Goal: Check status: Check status

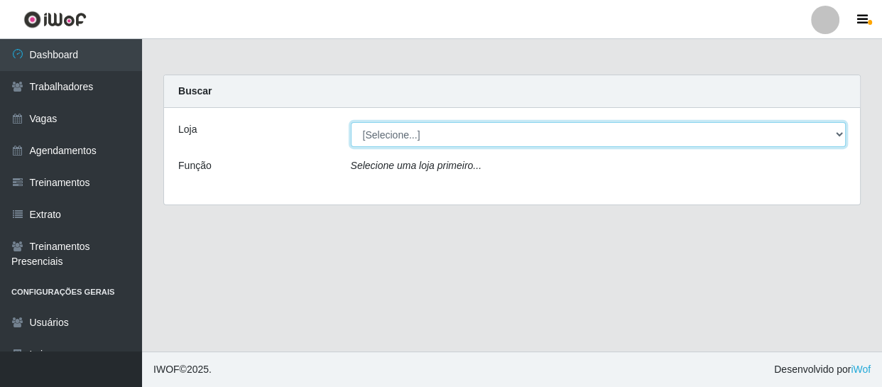
click at [446, 136] on select "[Selecione...] Varejão Supermercados" at bounding box center [599, 134] width 496 height 25
select select "237"
click at [351, 122] on select "[Selecione...] Varejão Supermercados" at bounding box center [599, 134] width 496 height 25
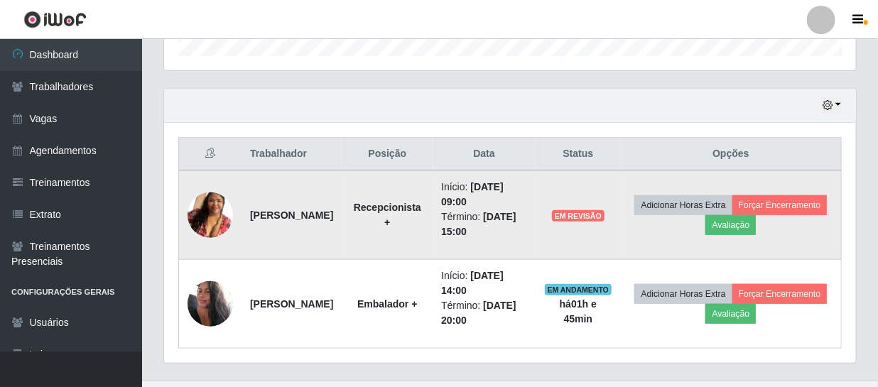
scroll to position [479, 0]
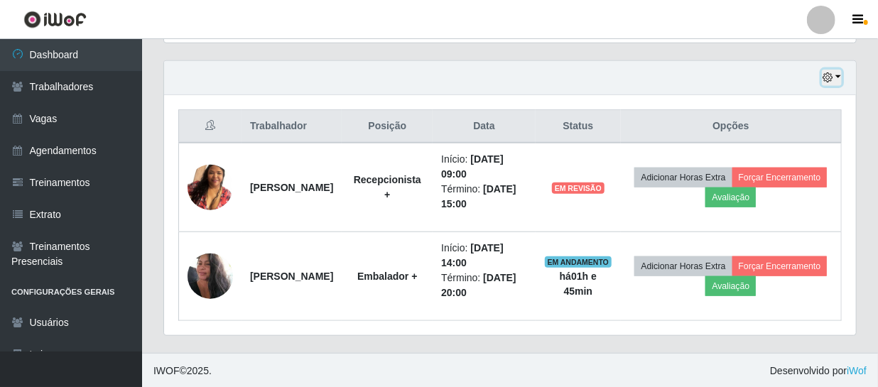
click at [838, 77] on button "button" at bounding box center [832, 78] width 20 height 16
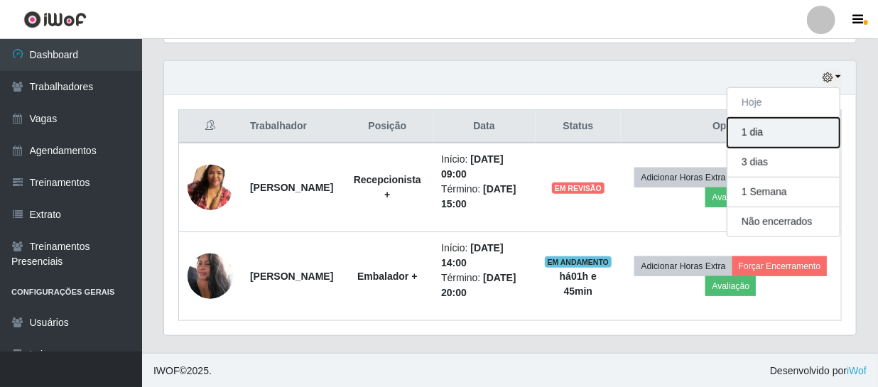
click at [786, 135] on button "1 dia" at bounding box center [783, 133] width 112 height 30
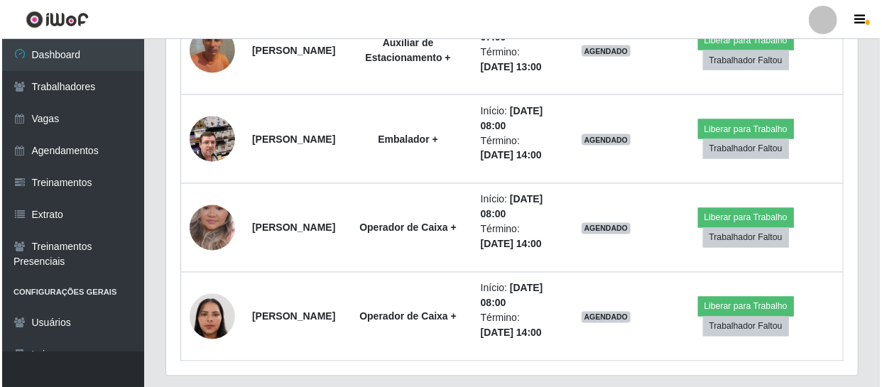
scroll to position [1101, 0]
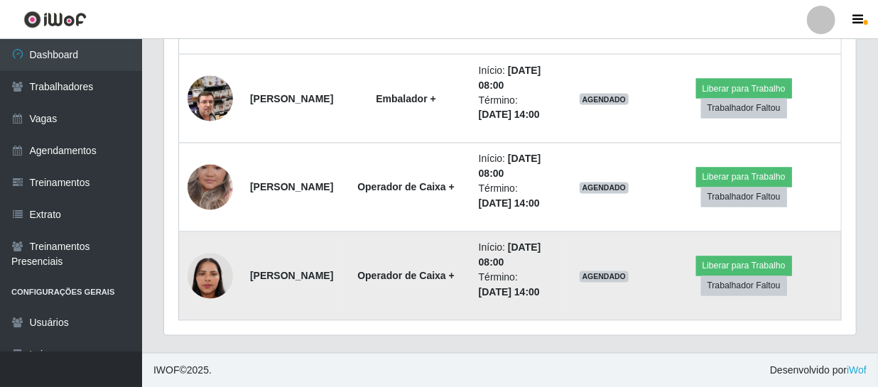
click at [211, 276] on img at bounding box center [209, 276] width 45 height 81
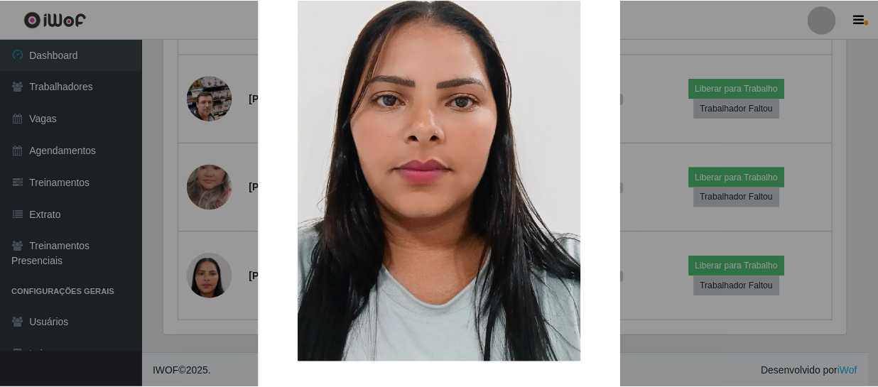
scroll to position [242, 0]
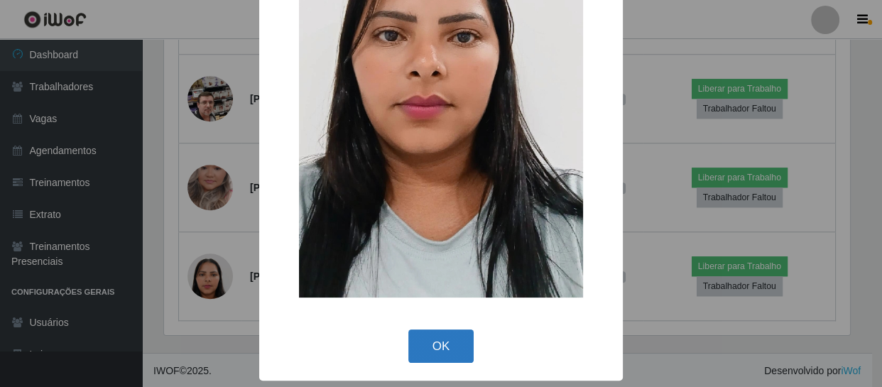
click at [451, 341] on button "OK" at bounding box center [441, 346] width 66 height 33
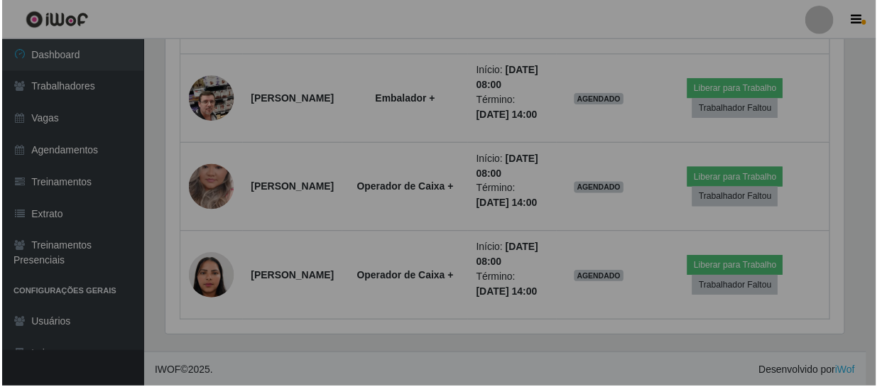
scroll to position [295, 692]
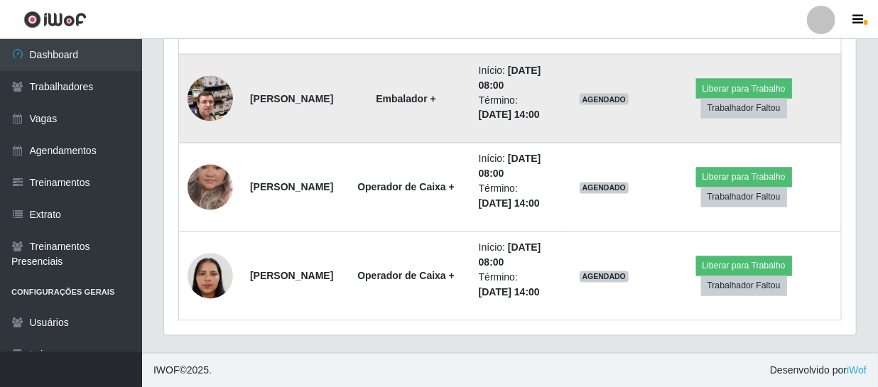
click at [210, 92] on img at bounding box center [209, 98] width 45 height 81
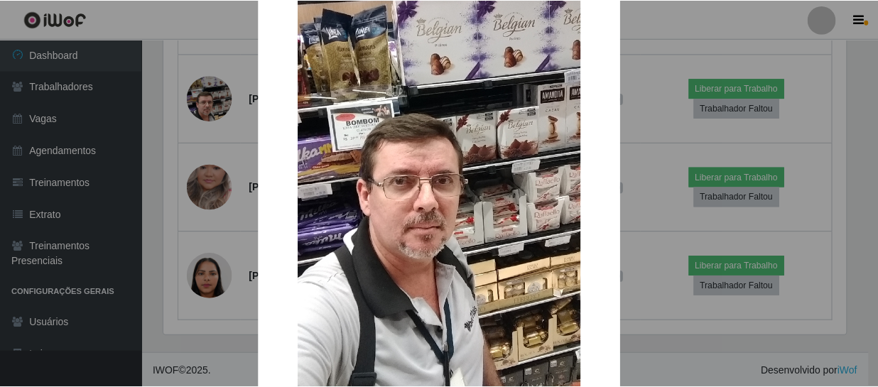
scroll to position [241, 0]
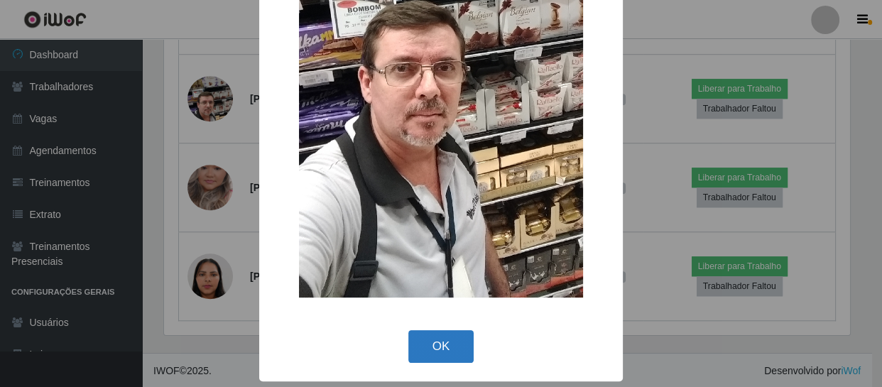
click at [433, 351] on button "OK" at bounding box center [441, 346] width 66 height 33
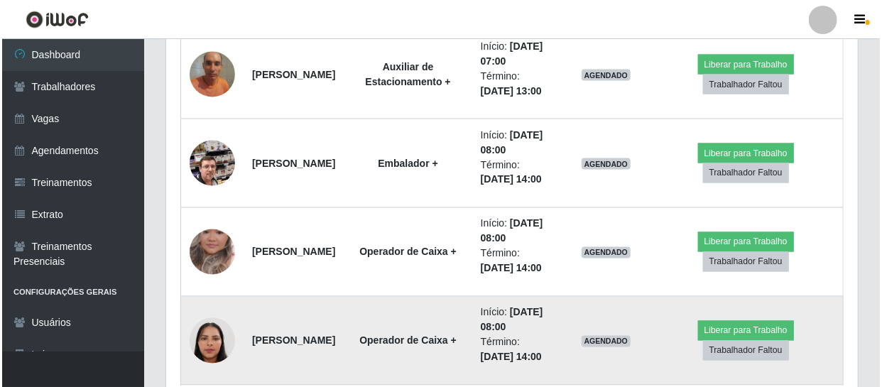
scroll to position [972, 0]
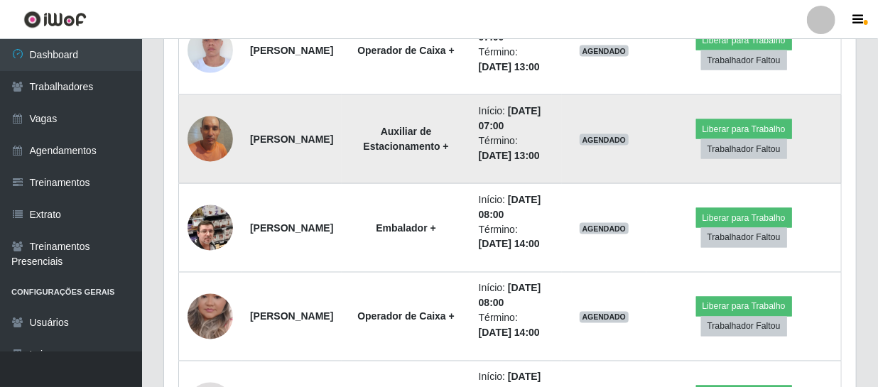
click at [208, 140] on img at bounding box center [209, 139] width 45 height 60
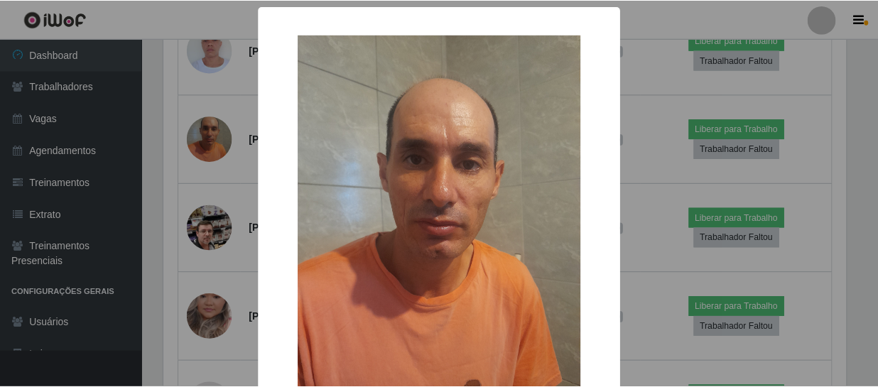
scroll to position [64, 0]
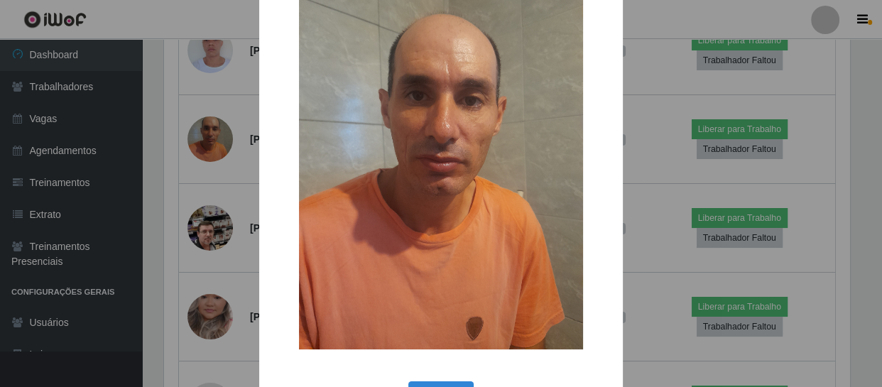
click at [210, 294] on div "× OK Cancel" at bounding box center [441, 193] width 882 height 387
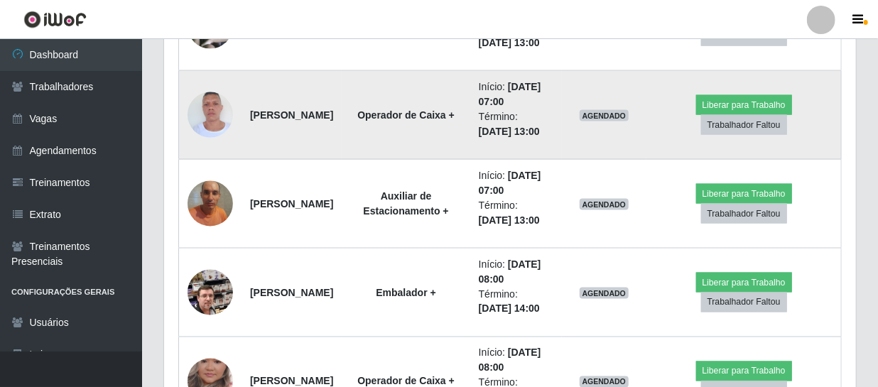
scroll to position [842, 0]
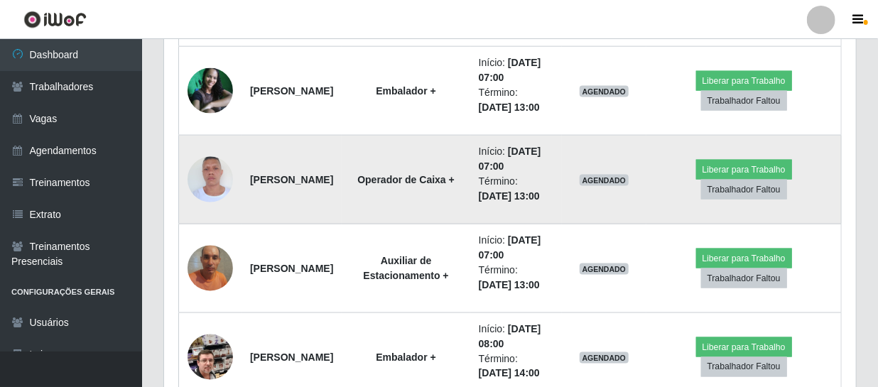
click at [215, 178] on img at bounding box center [209, 179] width 45 height 60
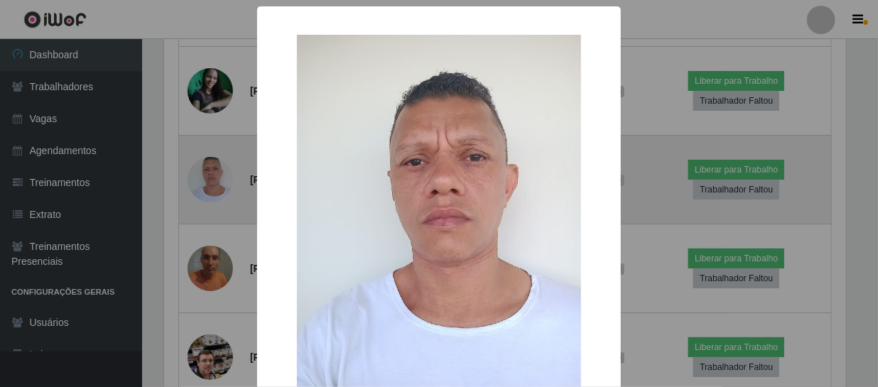
scroll to position [295, 685]
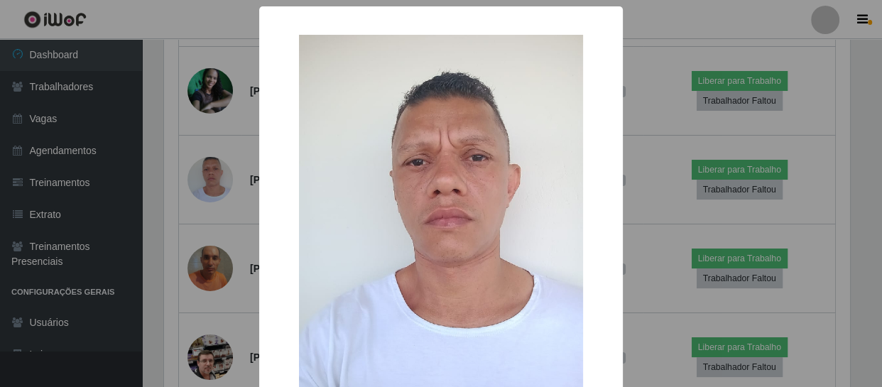
click at [224, 319] on div "× OK Cancel" at bounding box center [441, 193] width 882 height 387
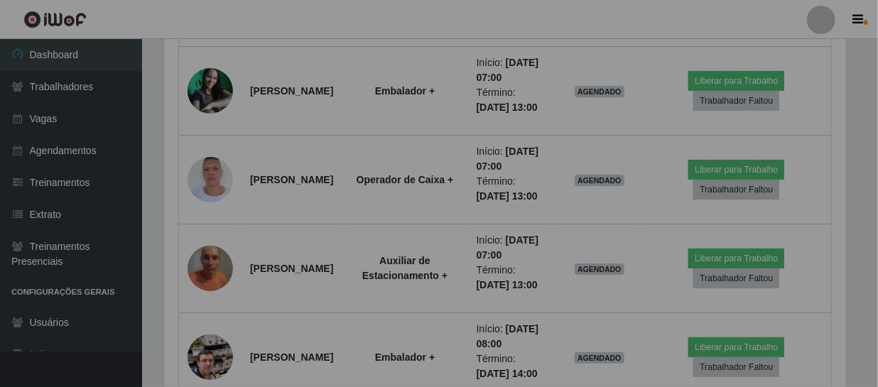
scroll to position [295, 692]
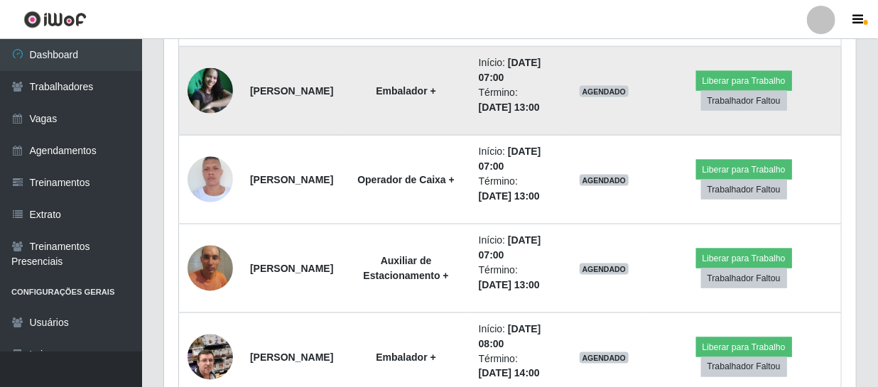
click at [209, 89] on img at bounding box center [209, 90] width 45 height 45
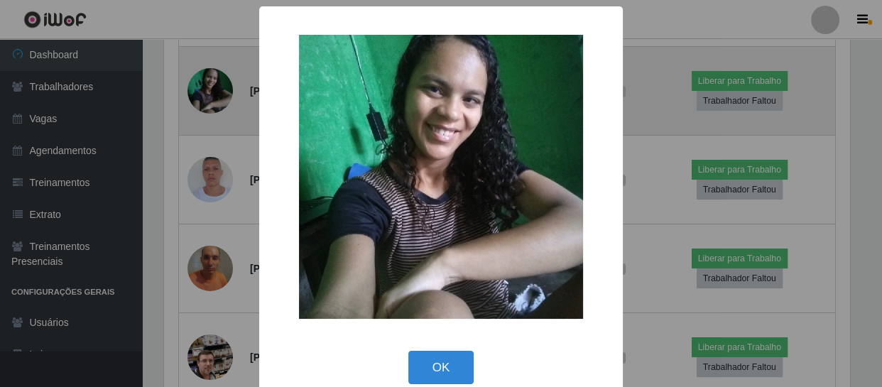
click at [209, 89] on div "× OK Cancel" at bounding box center [441, 193] width 882 height 387
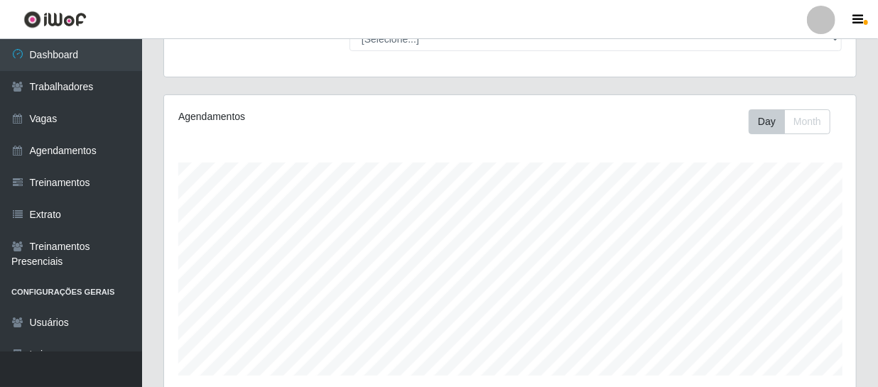
scroll to position [0, 0]
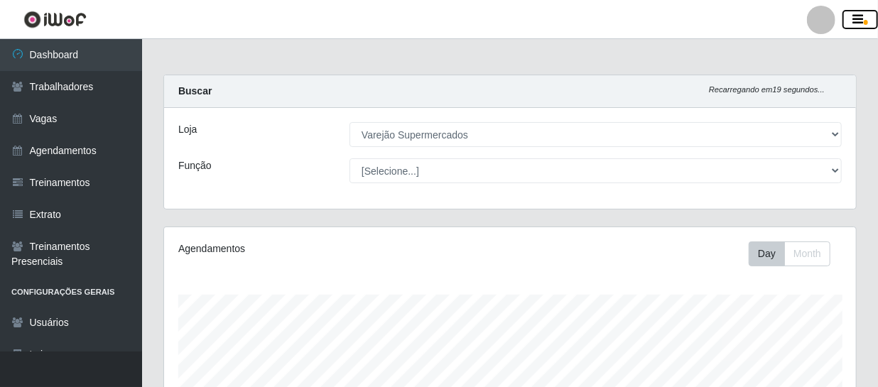
click at [856, 18] on icon "button" at bounding box center [858, 19] width 11 height 13
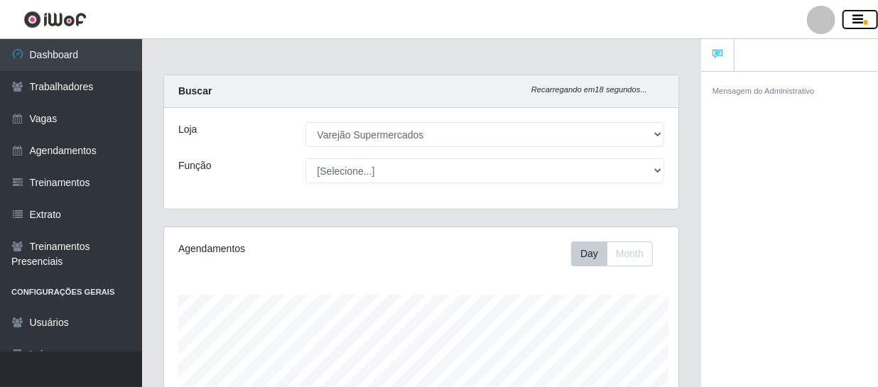
scroll to position [709906, 709685]
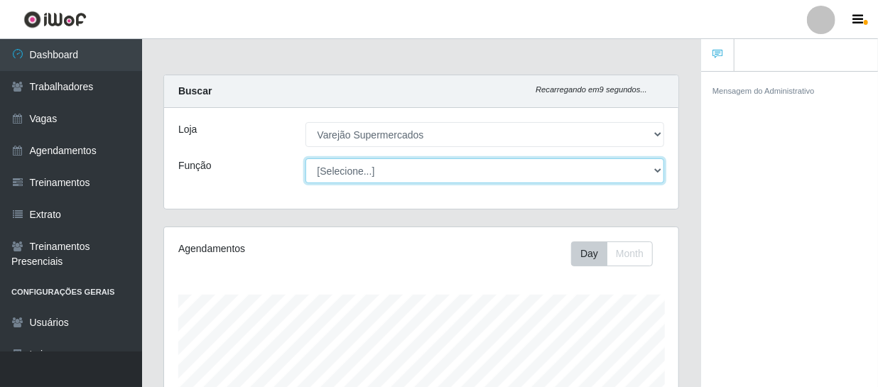
click at [444, 167] on select "[Selecione...] ASG ASG + ASG ++ Auxiliar de Estacionamento Auxiliar de Estacion…" at bounding box center [484, 170] width 359 height 25
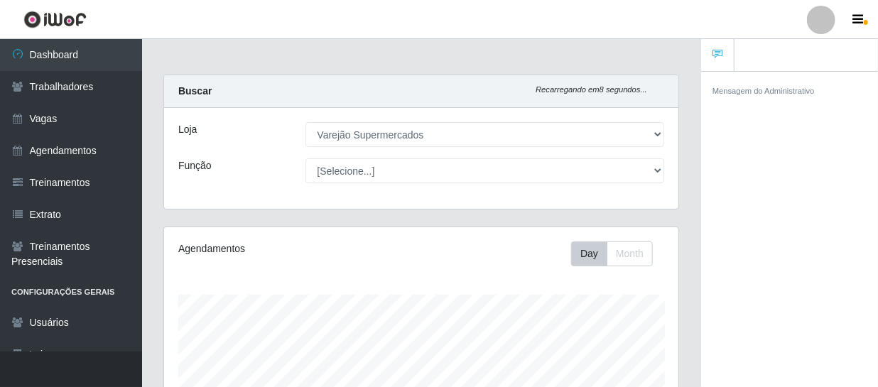
drag, startPoint x: 483, startPoint y: 279, endPoint x: 500, endPoint y: 286, distance: 18.5
click at [487, 282] on div "Agendamentos Day Month" at bounding box center [421, 374] width 514 height 295
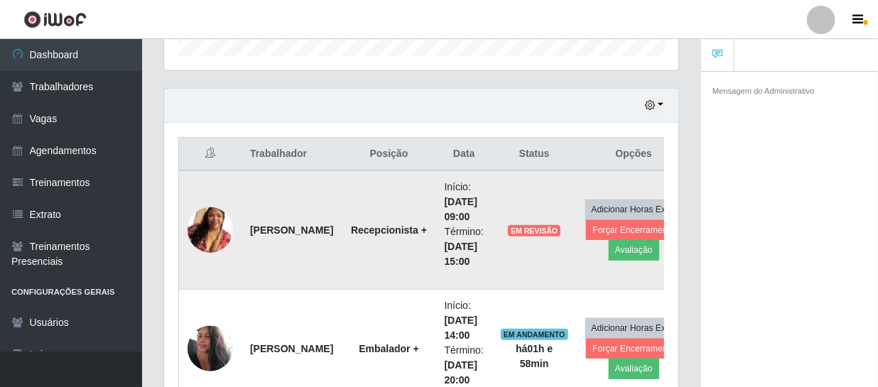
scroll to position [387, 0]
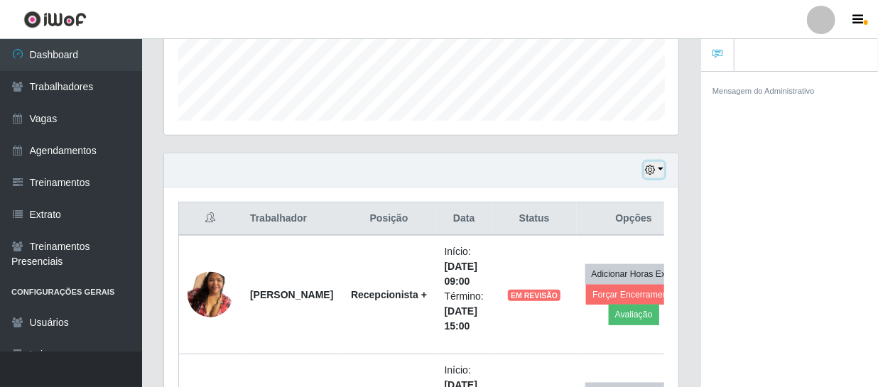
click at [660, 170] on button "button" at bounding box center [654, 170] width 20 height 16
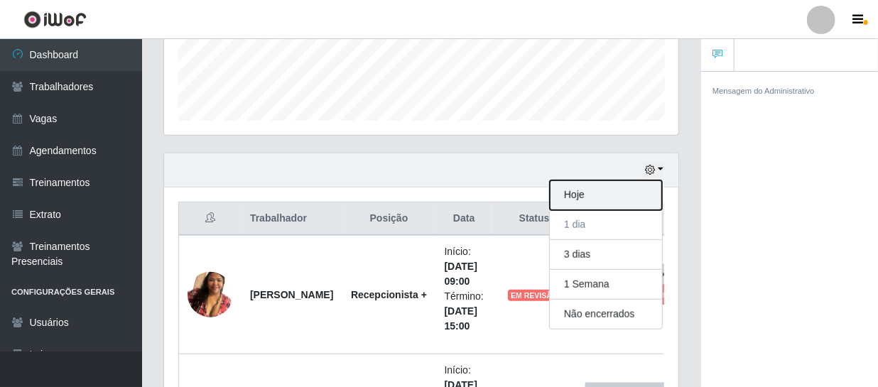
click at [590, 183] on button "Hoje" at bounding box center [606, 195] width 112 height 30
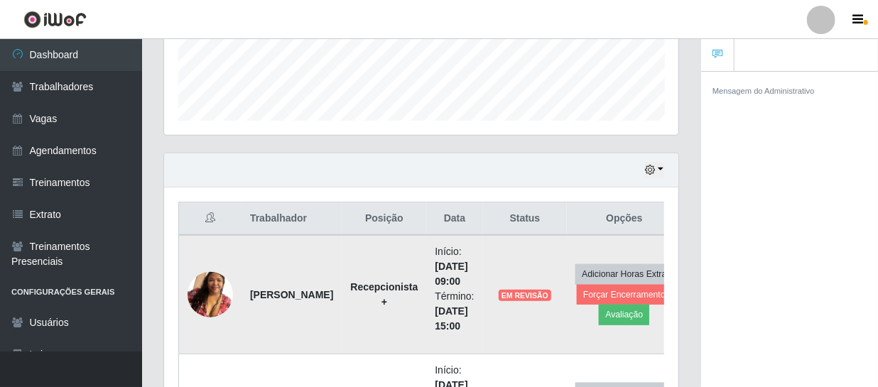
scroll to position [540, 0]
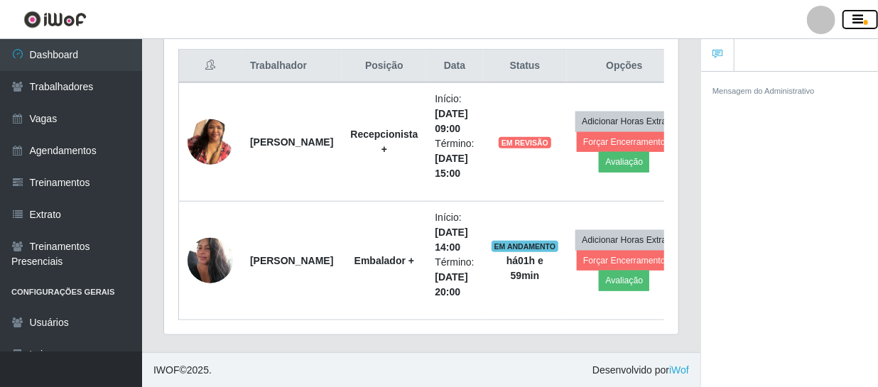
click at [866, 18] on button "button" at bounding box center [860, 20] width 36 height 20
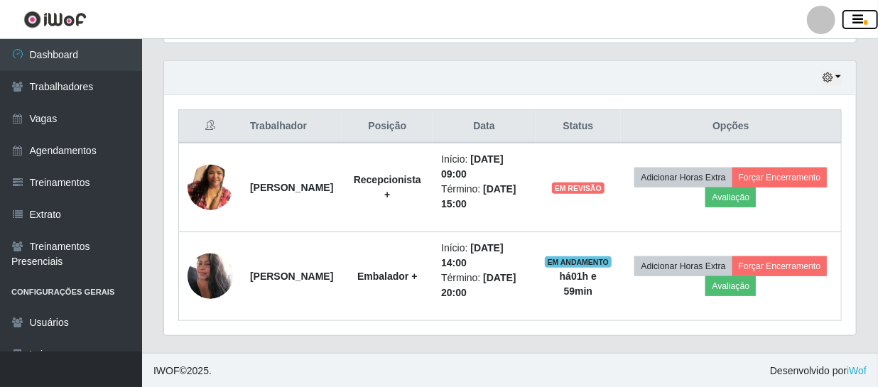
scroll to position [295, 692]
click at [842, 10] on button "button" at bounding box center [860, 20] width 36 height 20
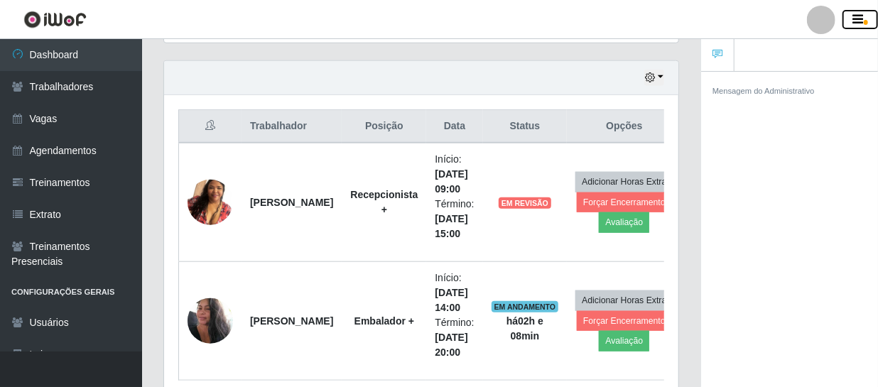
scroll to position [709906, 709685]
click at [842, 10] on button "button" at bounding box center [860, 20] width 36 height 20
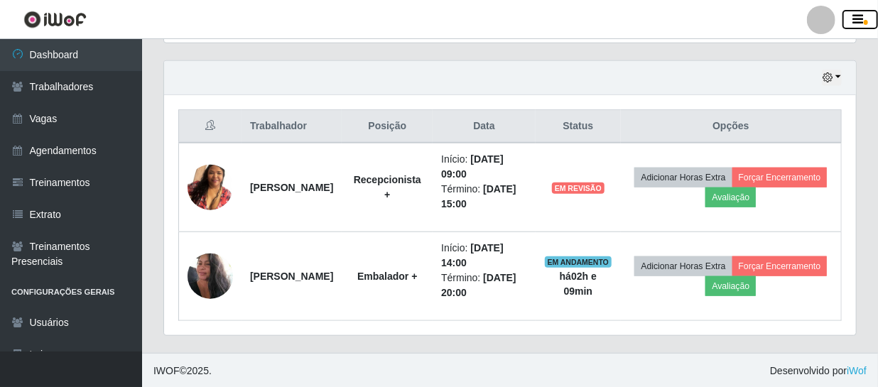
scroll to position [295, 692]
